Goal: Information Seeking & Learning: Learn about a topic

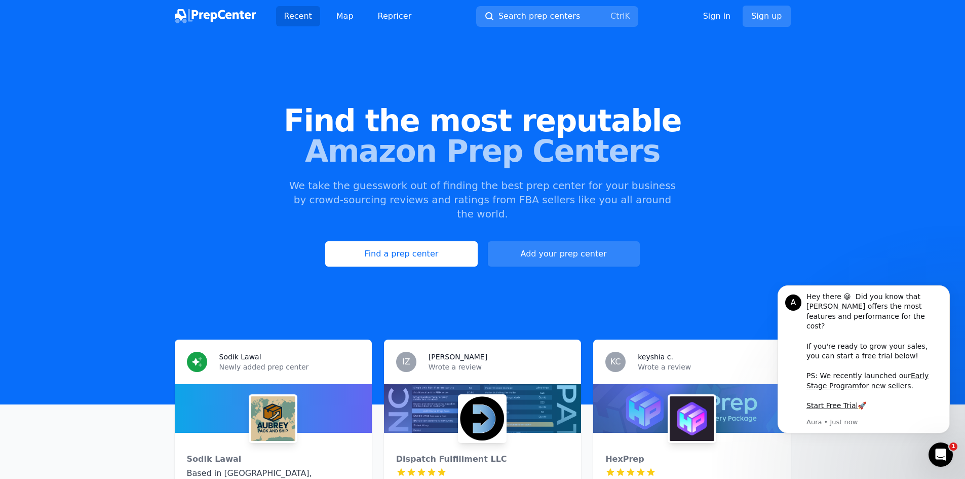
scroll to position [51, 0]
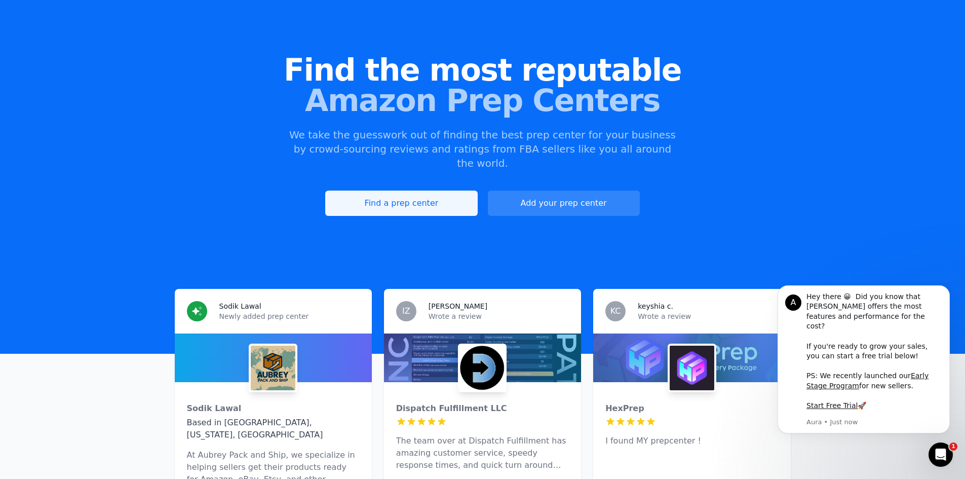
click at [460, 190] on link "Find a prep center" at bounding box center [401, 202] width 152 height 25
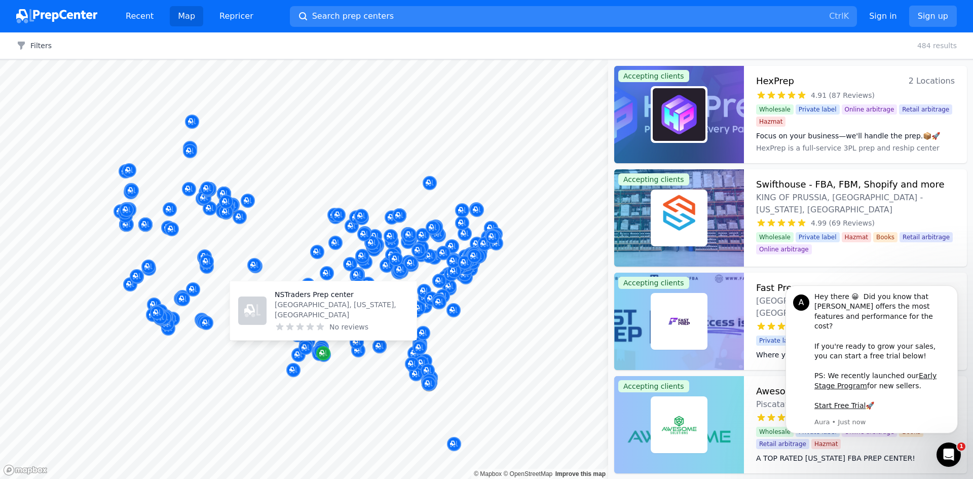
click at [321, 354] on icon "Map marker" at bounding box center [321, 352] width 5 height 5
click at [321, 352] on icon "Map marker" at bounding box center [321, 352] width 5 height 5
click at [322, 351] on icon "Map marker" at bounding box center [323, 353] width 8 height 10
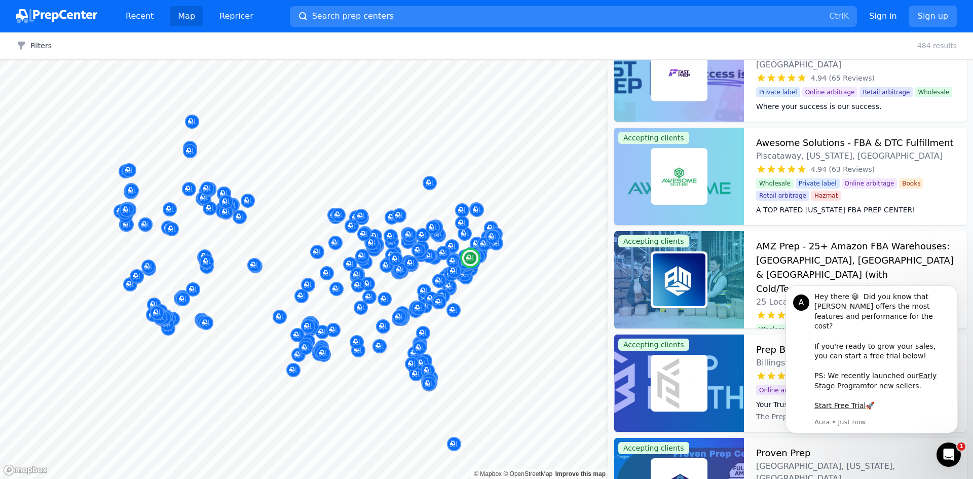
scroll to position [253, 0]
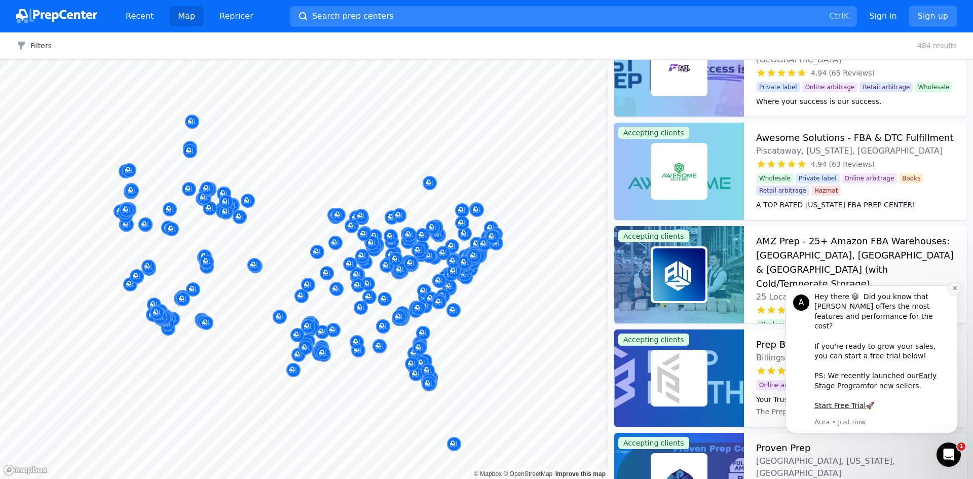
click at [953, 291] on icon "Dismiss notification" at bounding box center [955, 288] width 6 height 6
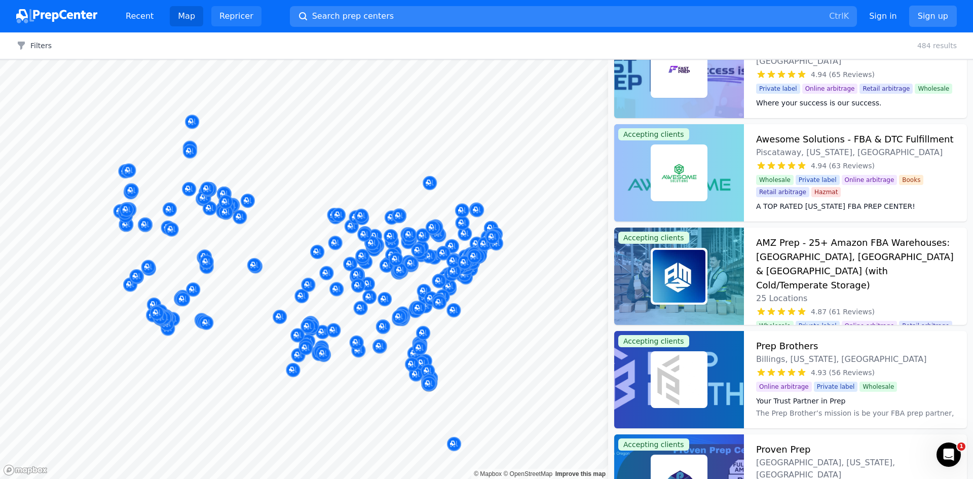
scroll to position [0, 0]
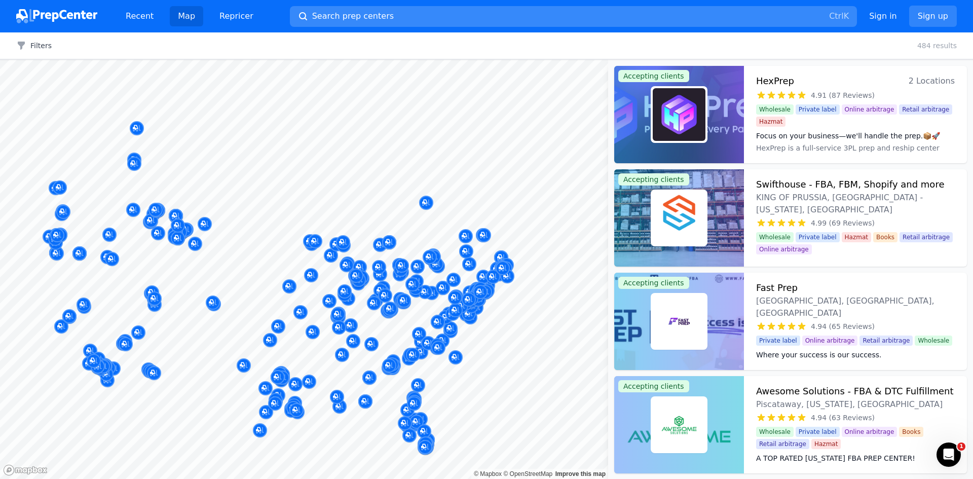
click at [367, 16] on span "Search prep centers" at bounding box center [353, 16] width 82 height 12
click at [315, 440] on div at bounding box center [486, 239] width 973 height 479
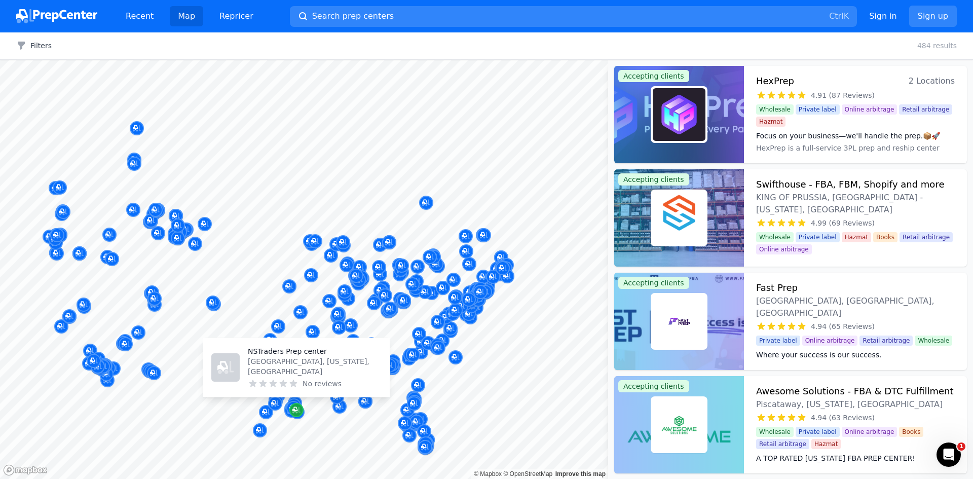
click at [298, 413] on icon "Map marker" at bounding box center [296, 410] width 8 height 10
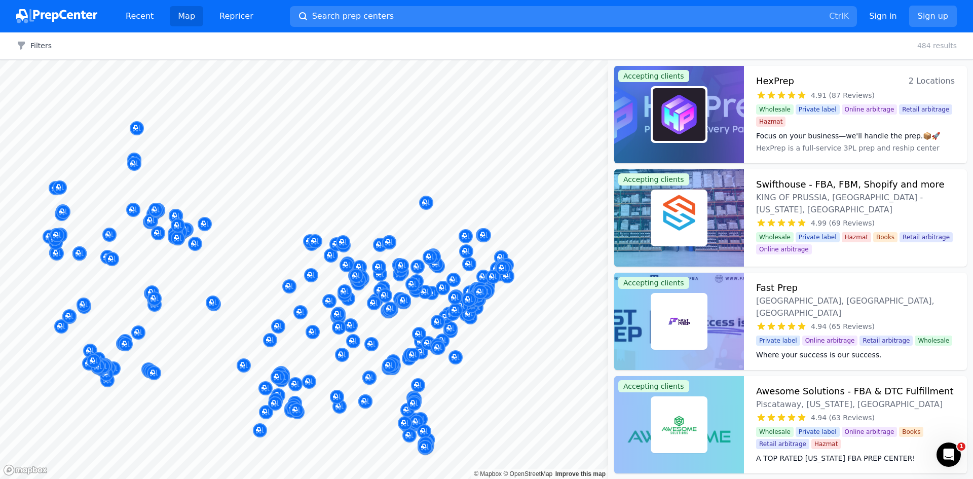
click at [289, 403] on div at bounding box center [297, 401] width 195 height 8
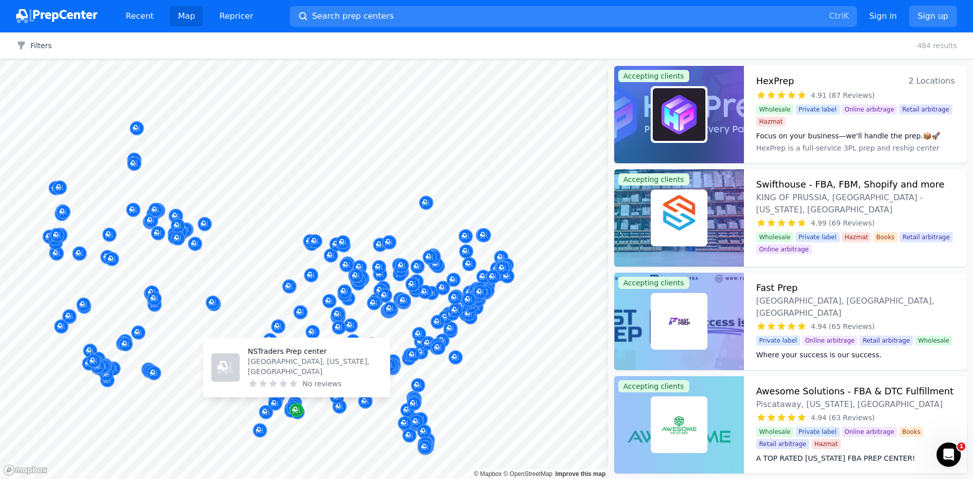
click at [290, 407] on div "Map marker" at bounding box center [296, 410] width 14 height 14
click at [299, 411] on icon "Map marker" at bounding box center [296, 410] width 8 height 7
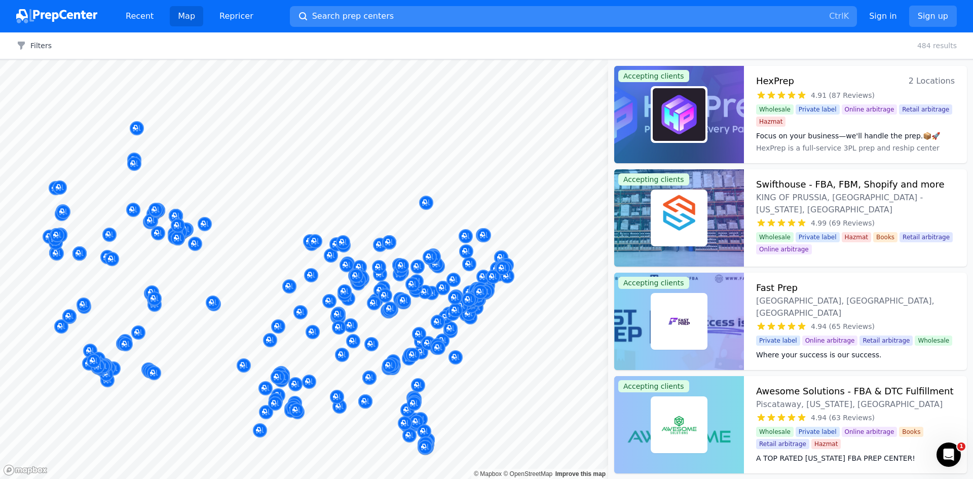
click at [374, 13] on span "Search prep centers" at bounding box center [353, 16] width 82 height 12
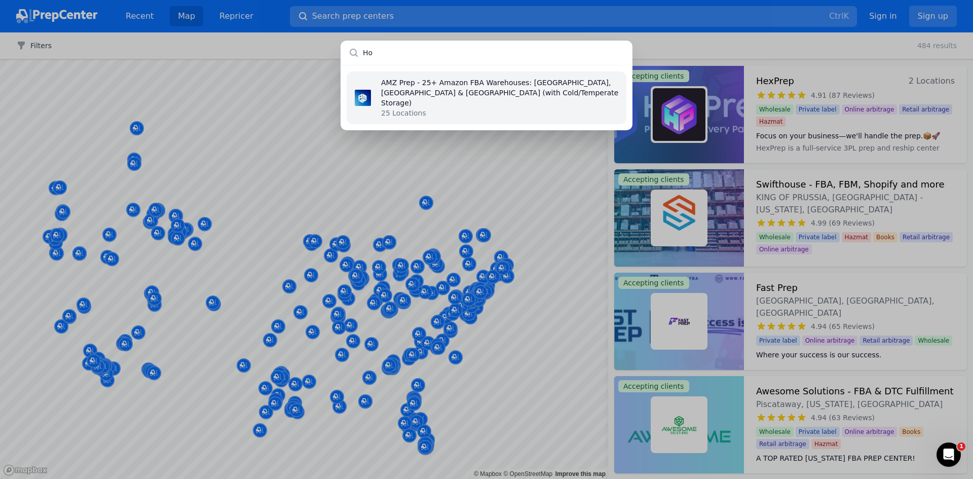
type input "H"
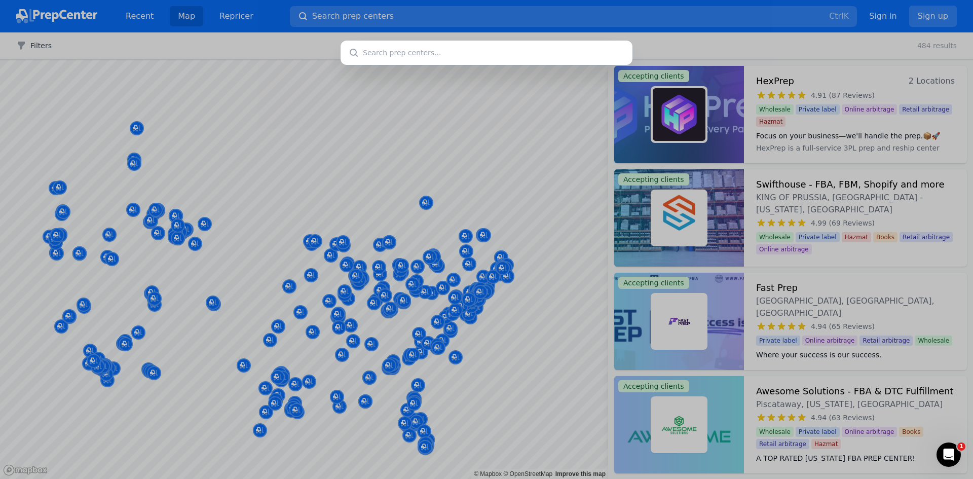
click at [299, 411] on div at bounding box center [486, 239] width 973 height 479
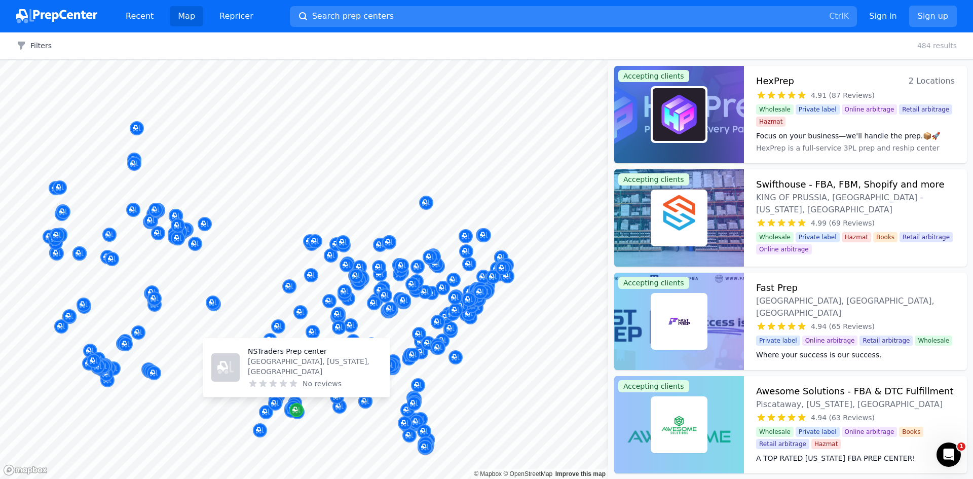
click at [299, 410] on icon "Map marker" at bounding box center [296, 410] width 8 height 7
click at [288, 406] on div "Map marker" at bounding box center [293, 408] width 14 height 14
click at [298, 408] on icon "Map marker" at bounding box center [296, 410] width 8 height 10
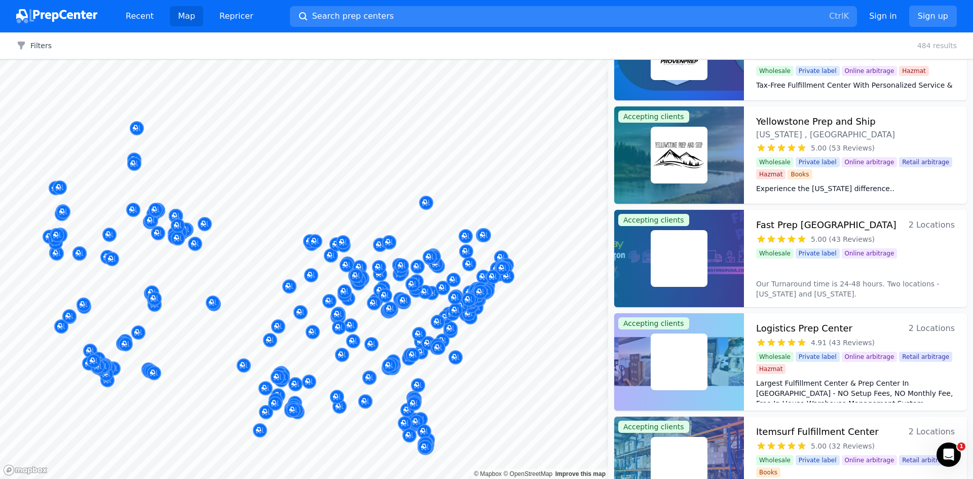
scroll to position [912, 0]
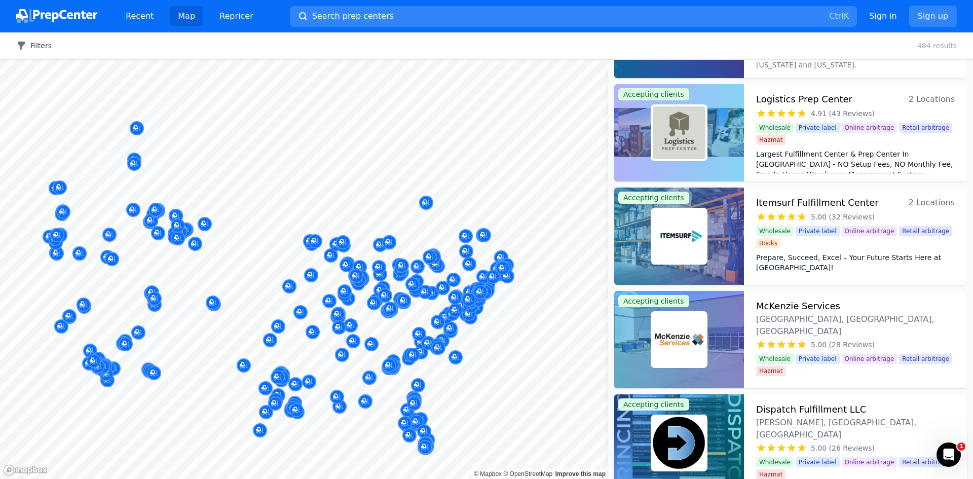
click at [37, 45] on button "Filters" at bounding box center [33, 46] width 35 height 10
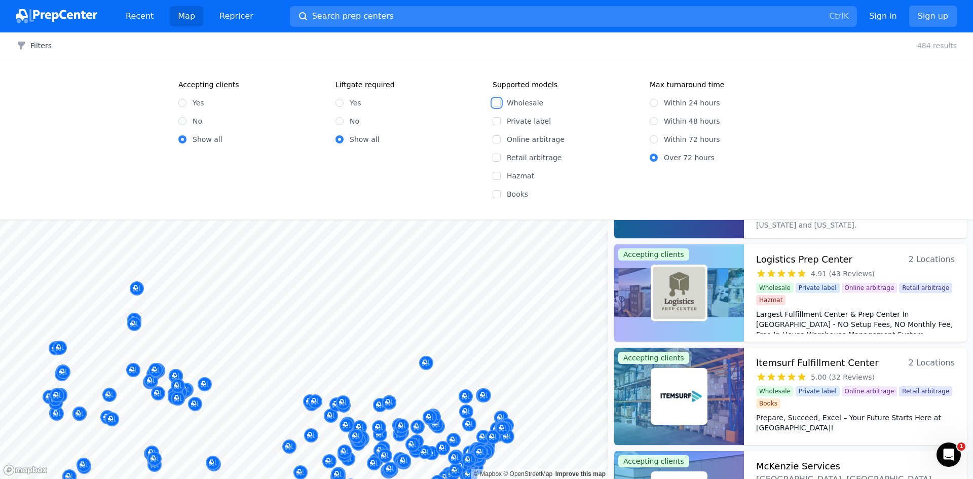
click at [496, 100] on input "Wholesale" at bounding box center [496, 103] width 8 height 8
checkbox input "true"
click at [182, 101] on input "Yes" at bounding box center [182, 103] width 8 height 8
radio input "true"
click at [113, 136] on div "Accepting clients Yes No Show all Liftgate required Yes No Show all Supported m…" at bounding box center [486, 139] width 973 height 160
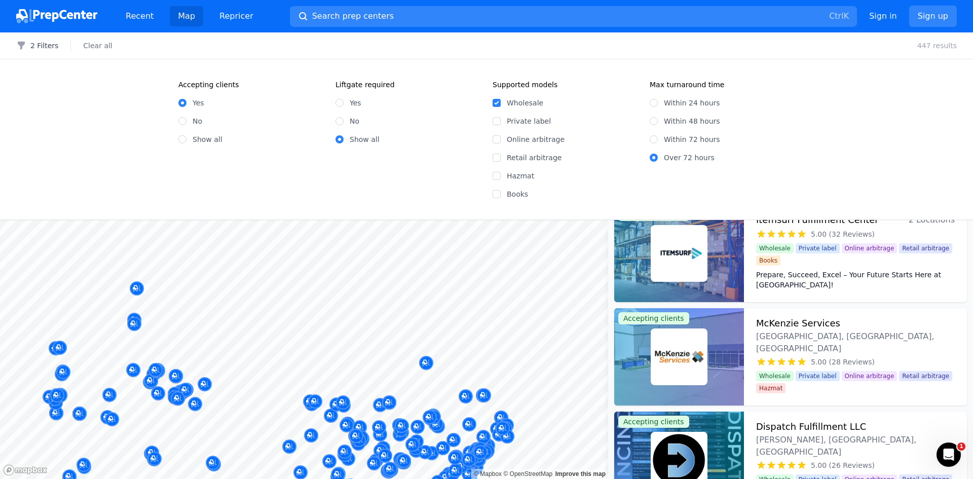
scroll to position [1064, 0]
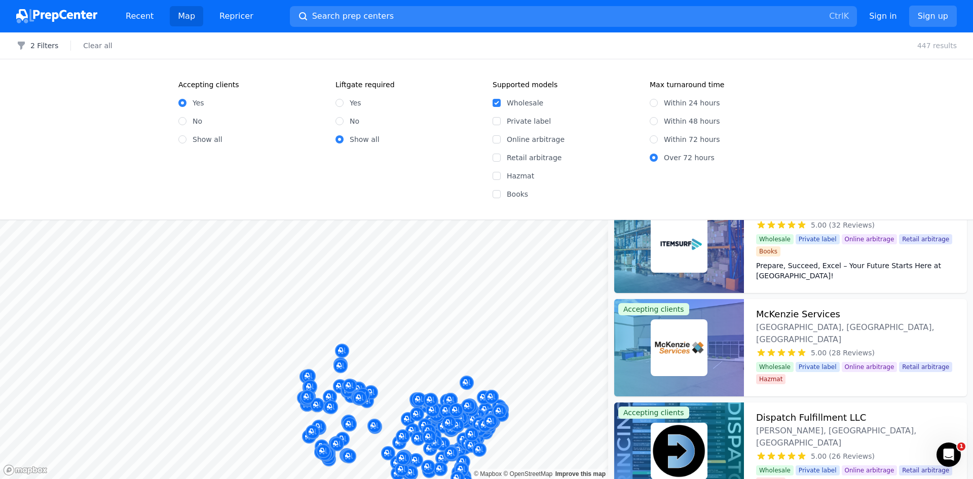
click at [483, 368] on body "Recent Map Repricer Search prep centers Ctrl K Open main menu Sign in Sign up F…" at bounding box center [486, 239] width 973 height 479
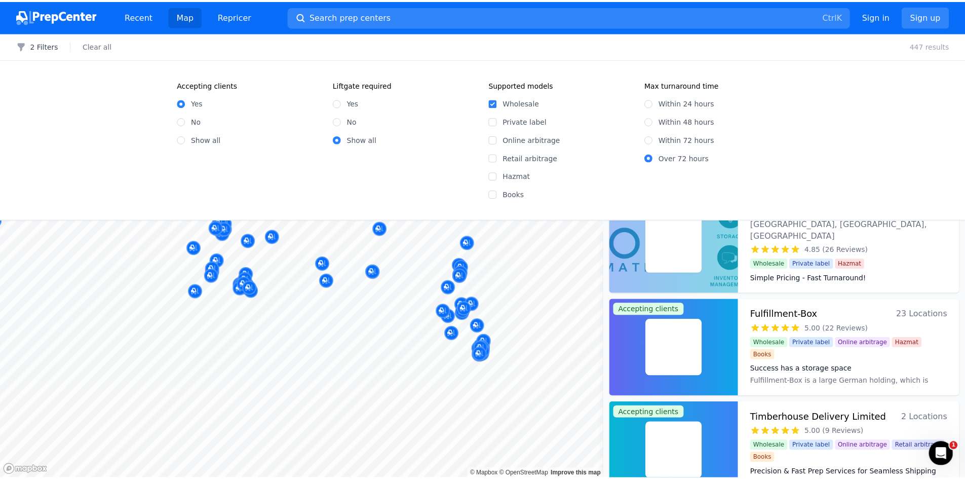
scroll to position [237, 0]
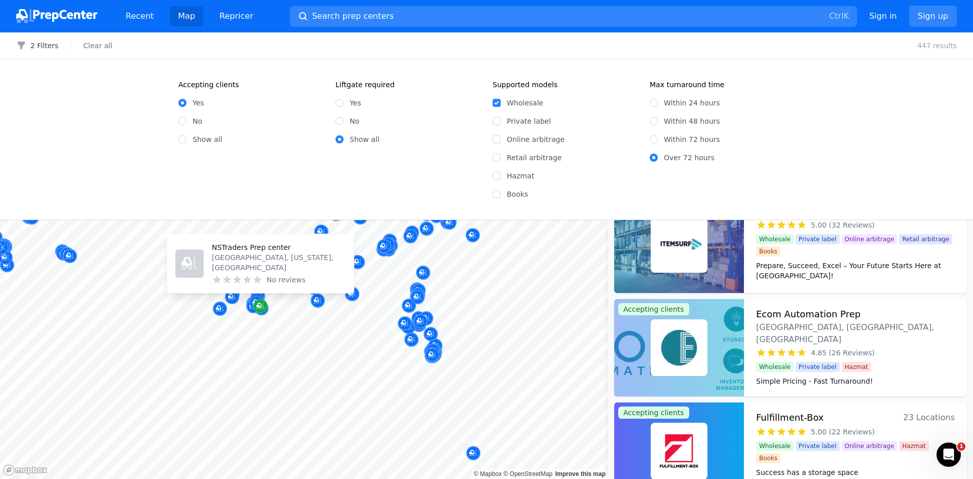
click at [261, 309] on icon "Map marker" at bounding box center [260, 306] width 8 height 7
click at [253, 278] on icon at bounding box center [257, 280] width 10 height 10
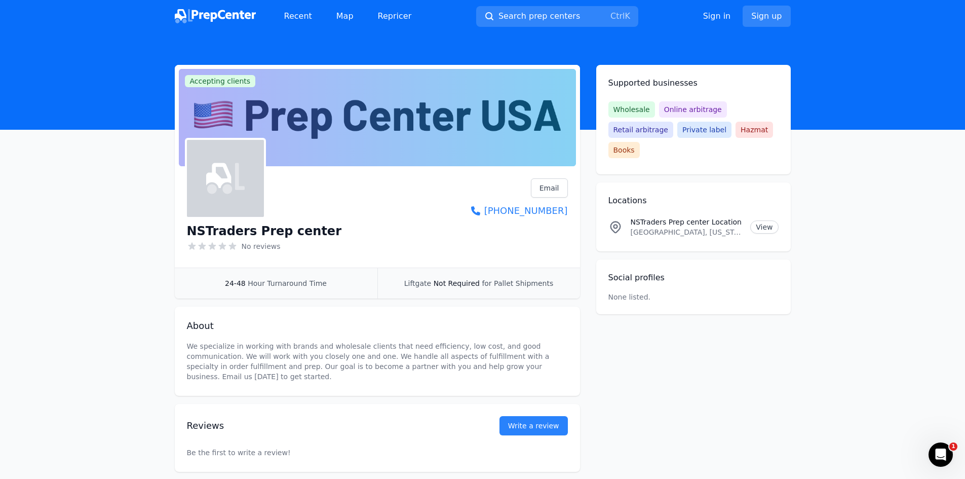
scroll to position [44, 0]
